Goal: Task Accomplishment & Management: Manage account settings

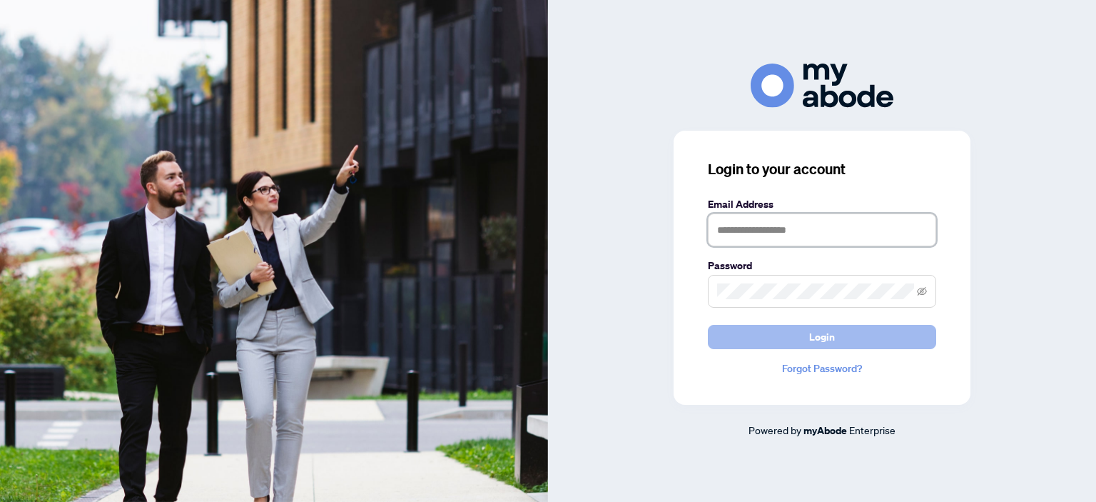
type input "**********"
click at [806, 333] on button "Login" at bounding box center [822, 337] width 228 height 24
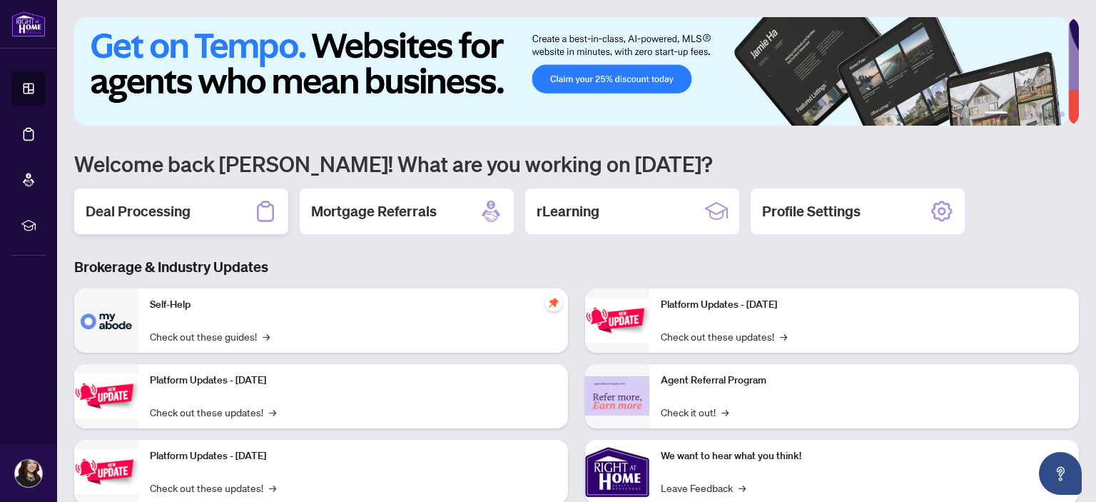
click at [145, 210] on h2 "Deal Processing" at bounding box center [138, 211] width 105 height 20
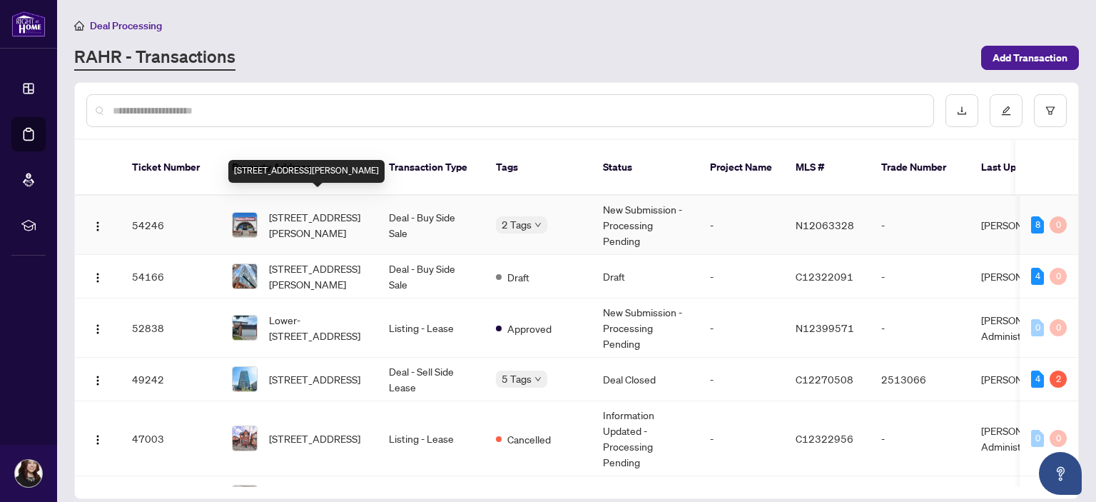
click at [318, 209] on span "[STREET_ADDRESS][PERSON_NAME]" at bounding box center [317, 224] width 97 height 31
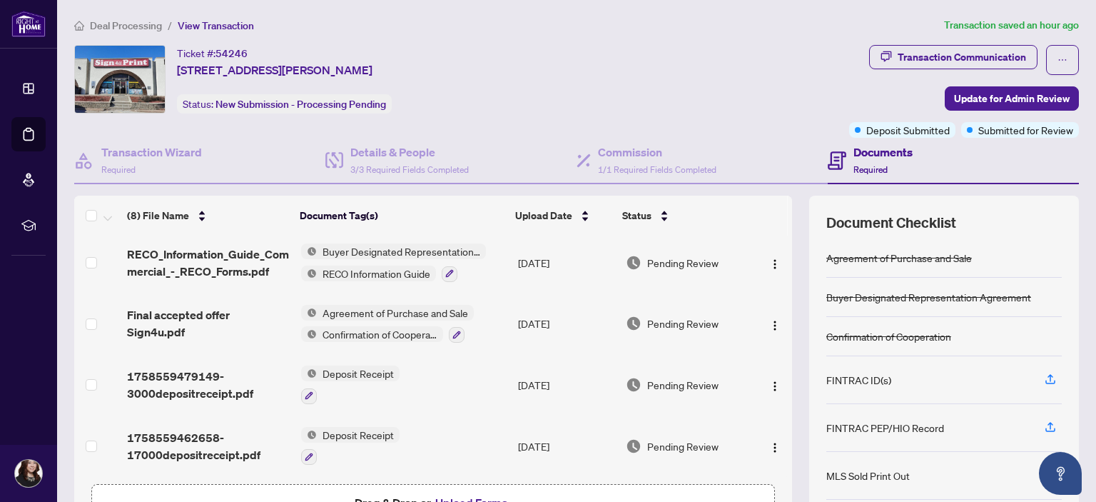
scroll to position [94, 0]
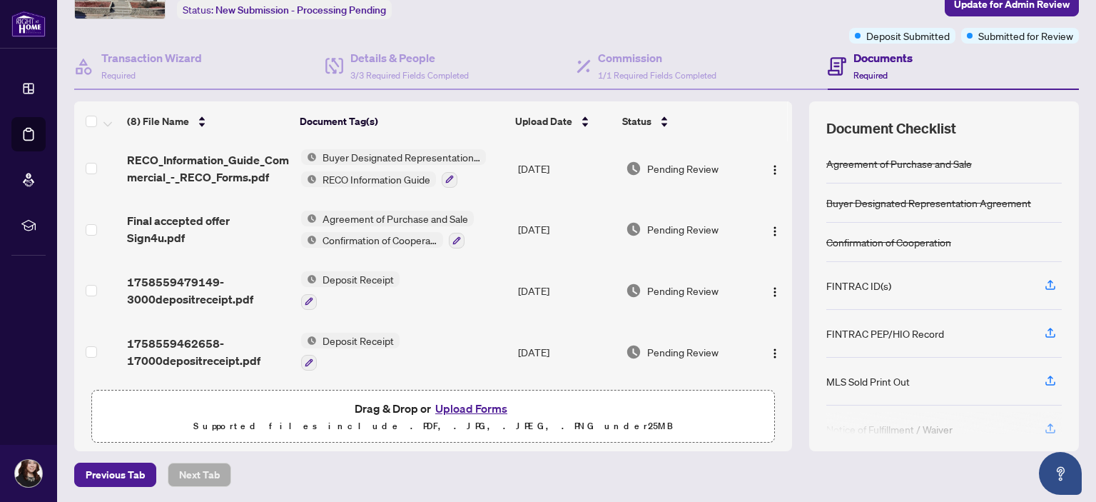
click at [464, 408] on button "Upload Forms" at bounding box center [471, 408] width 81 height 19
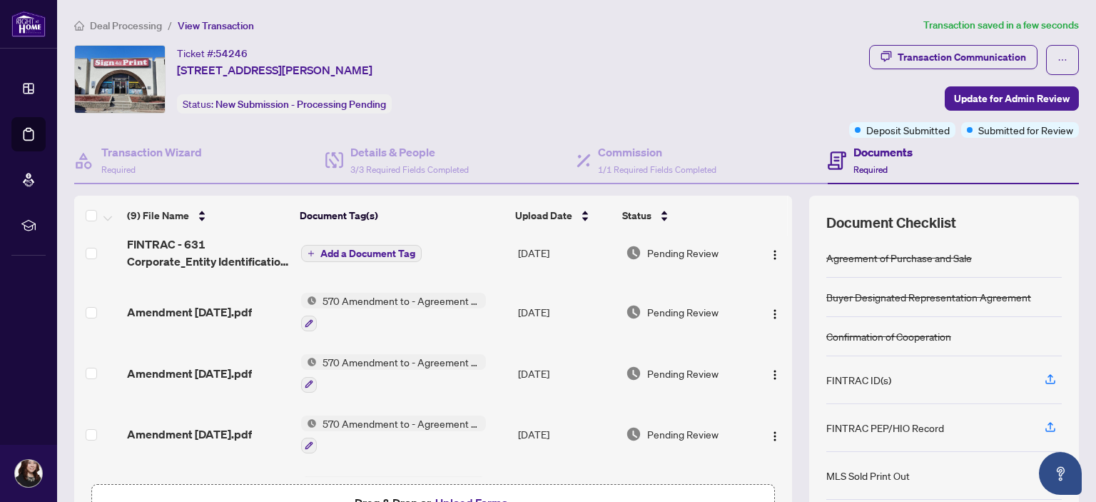
scroll to position [0, 0]
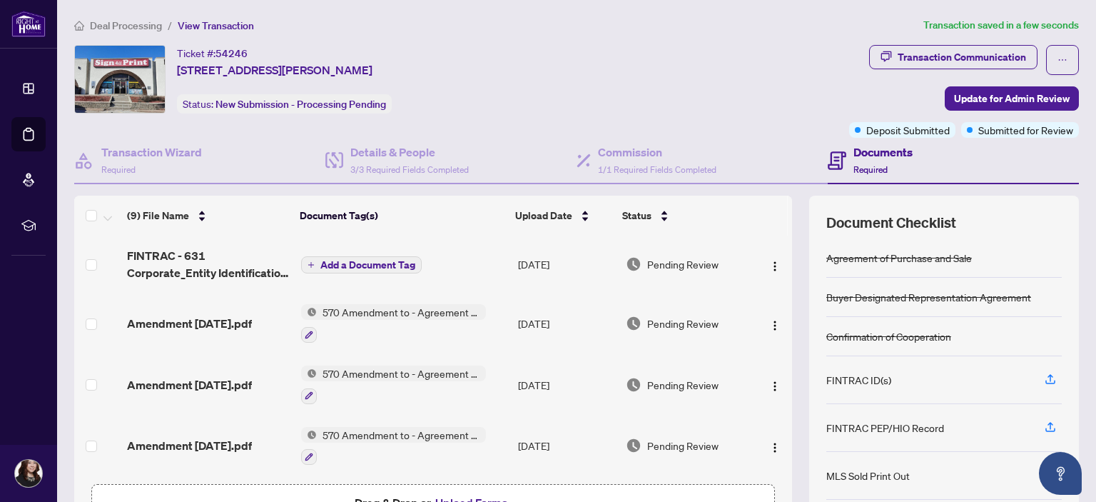
click at [365, 268] on span "Add a Document Tag" at bounding box center [367, 265] width 95 height 10
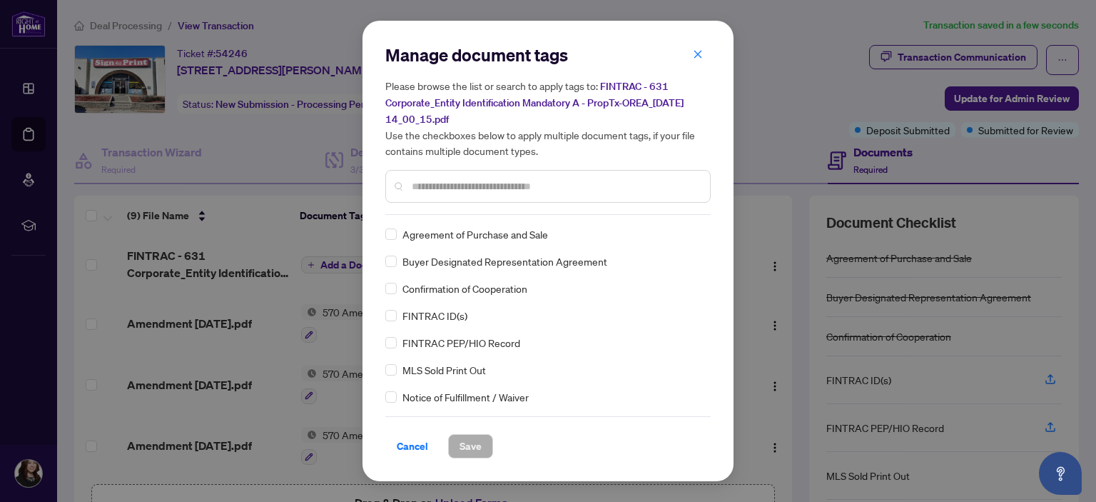
click at [448, 209] on div "Manage document tags Please browse the list or search to apply tags to: FINTRAC…" at bounding box center [547, 129] width 325 height 171
click at [455, 183] on input "text" at bounding box center [555, 186] width 287 height 16
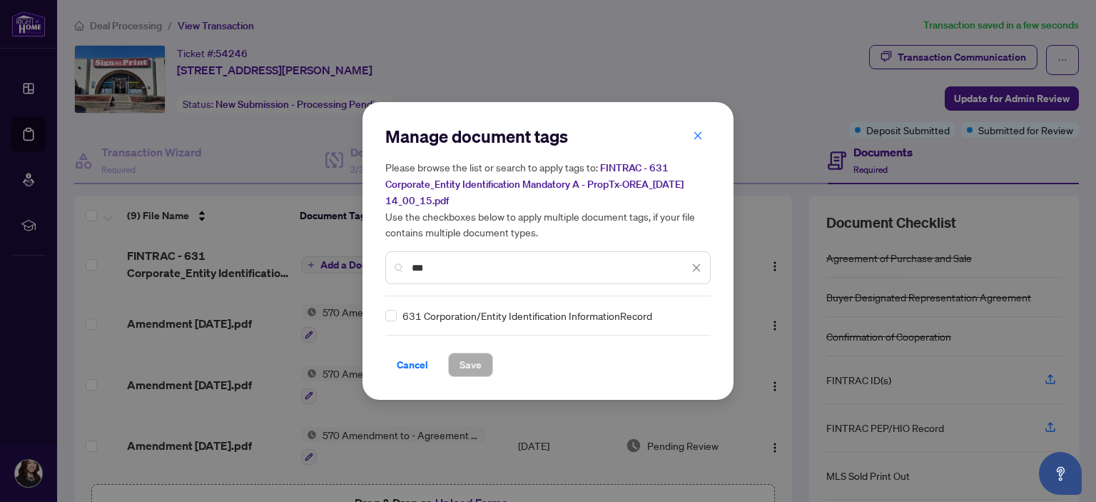
type input "***"
click at [467, 362] on span "Save" at bounding box center [471, 364] width 22 height 23
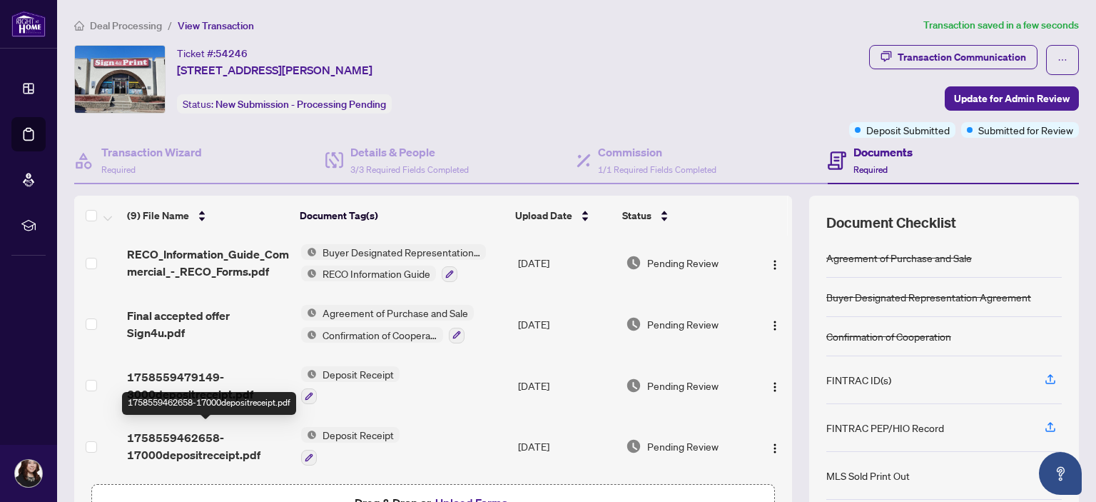
scroll to position [94, 0]
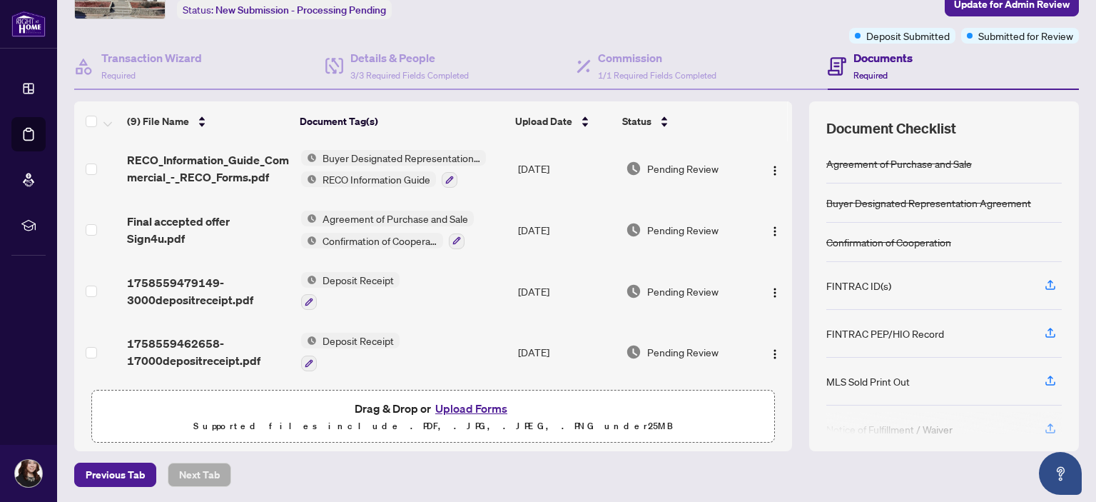
click at [449, 411] on button "Upload Forms" at bounding box center [471, 408] width 81 height 19
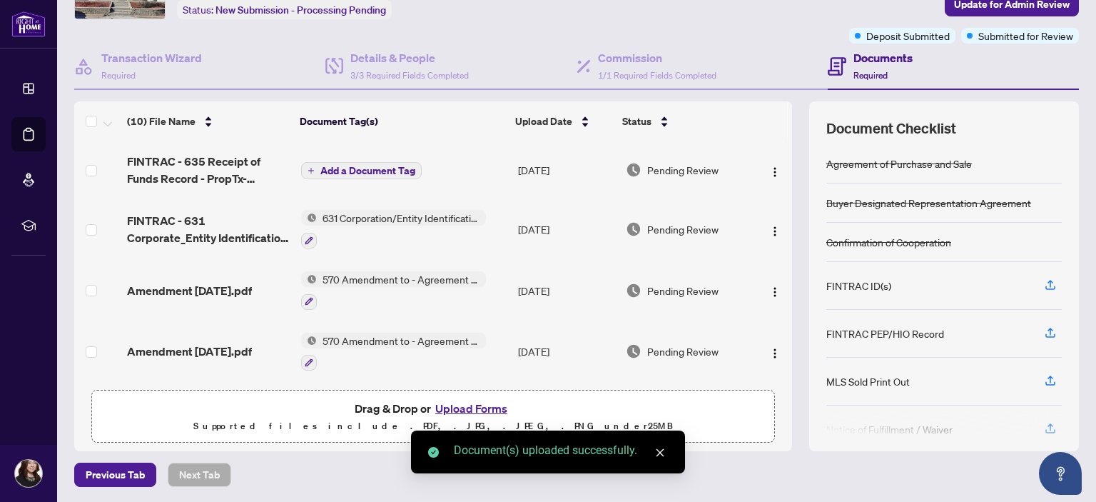
scroll to position [0, 0]
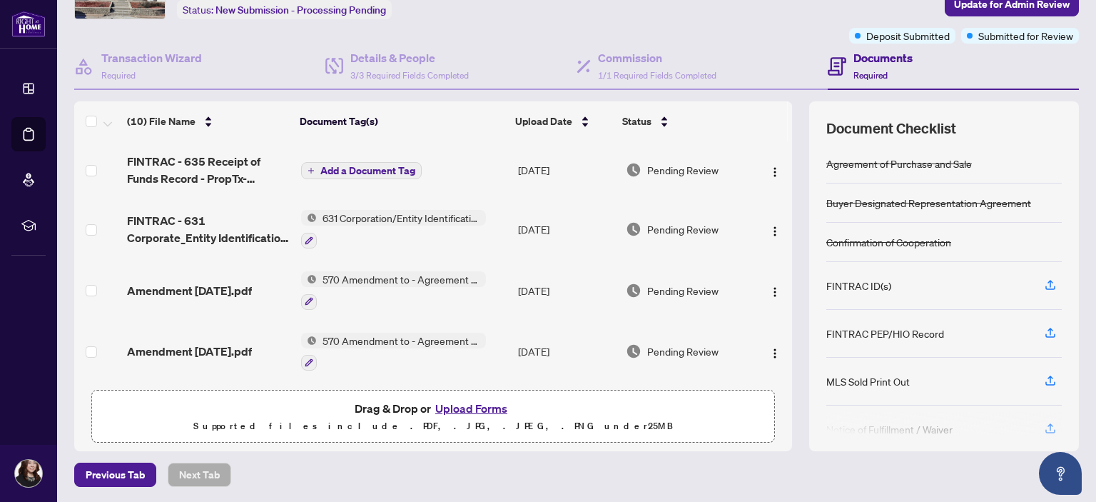
click at [353, 170] on span "Add a Document Tag" at bounding box center [367, 171] width 95 height 10
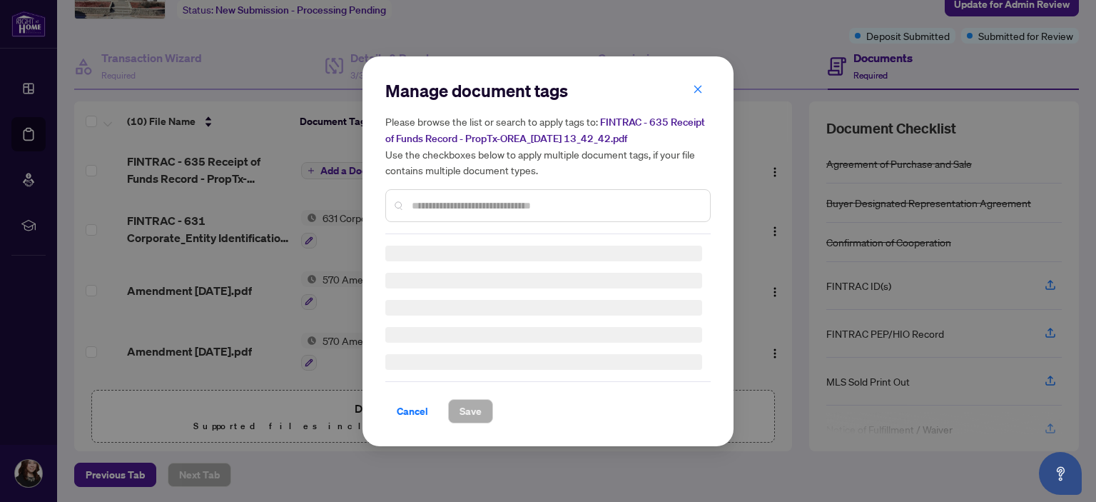
click at [437, 195] on div at bounding box center [547, 205] width 325 height 33
click at [437, 202] on div "Manage document tags Please browse the list or search to apply tags to: FINTRAC…" at bounding box center [547, 156] width 325 height 155
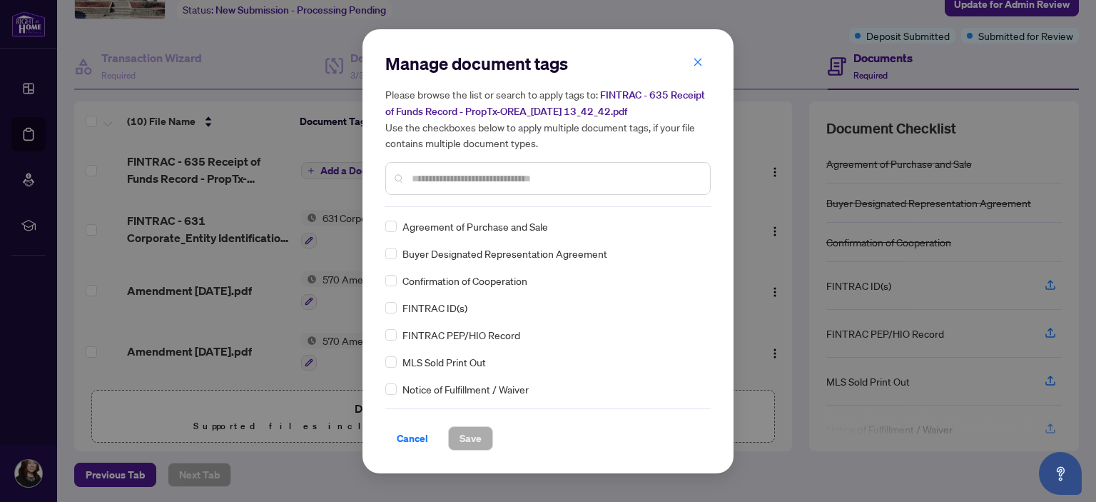
click at [437, 183] on input "text" at bounding box center [555, 179] width 287 height 16
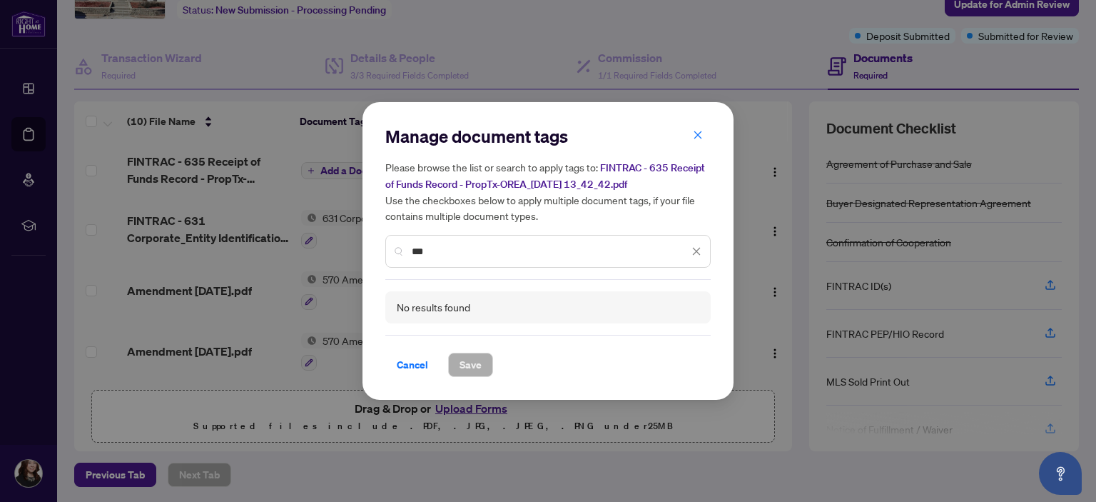
drag, startPoint x: 451, startPoint y: 250, endPoint x: 395, endPoint y: 247, distance: 55.7
click at [395, 247] on div "***" at bounding box center [547, 251] width 325 height 33
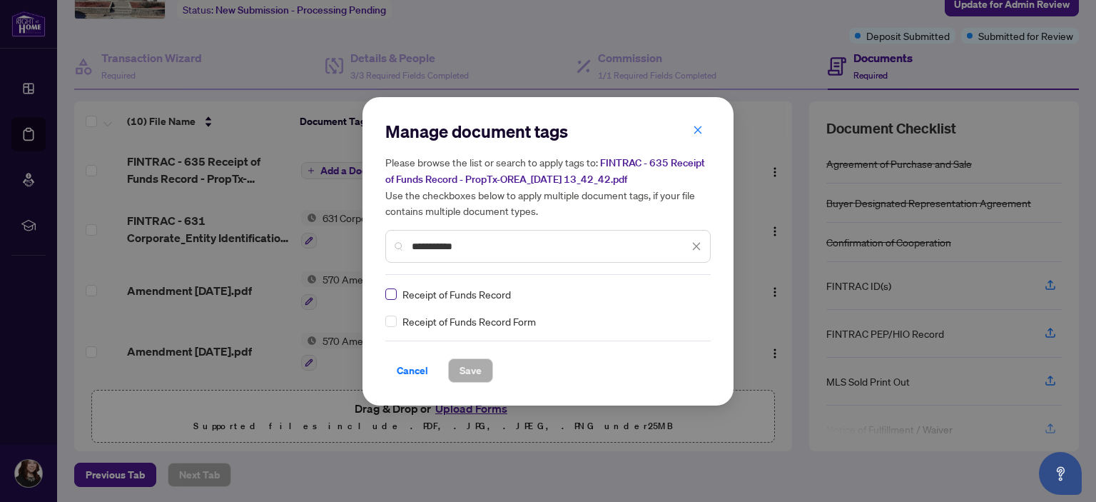
type input "**********"
click at [467, 373] on span "Save" at bounding box center [471, 370] width 22 height 23
